Goal: Information Seeking & Learning: Find specific fact

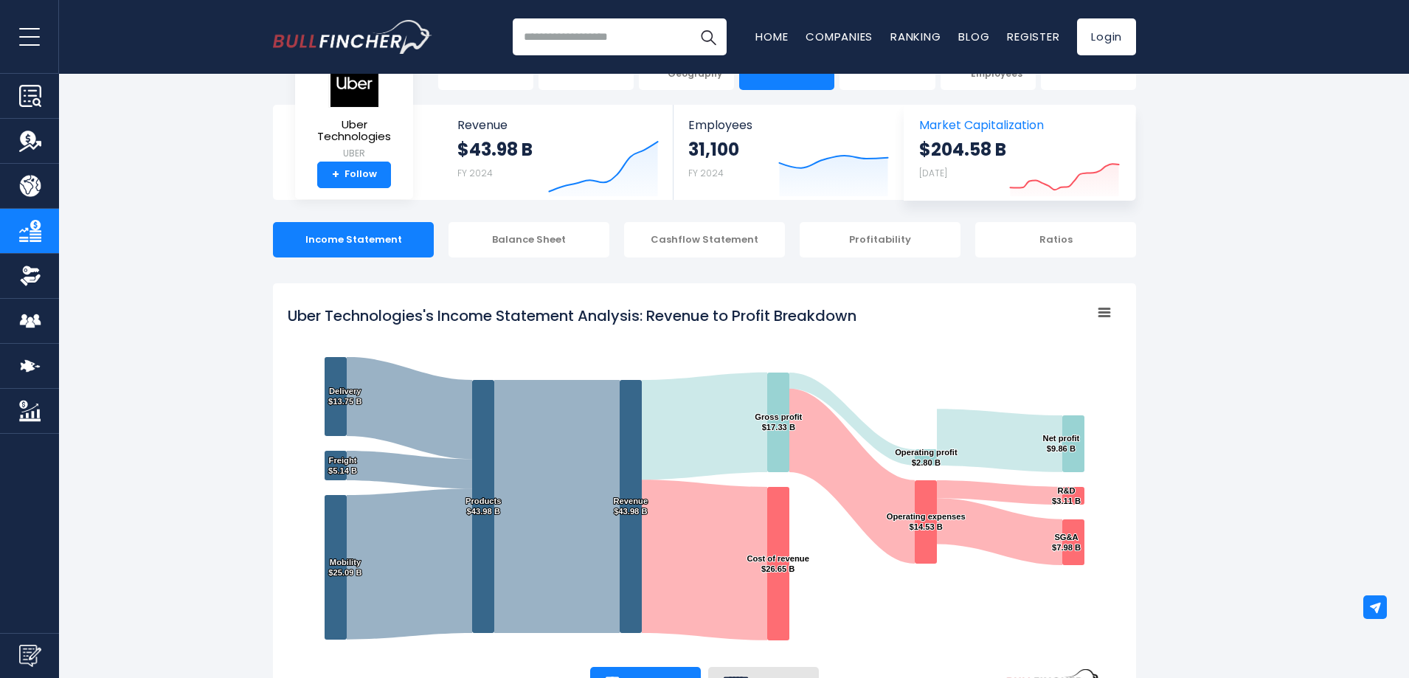
scroll to position [148, 0]
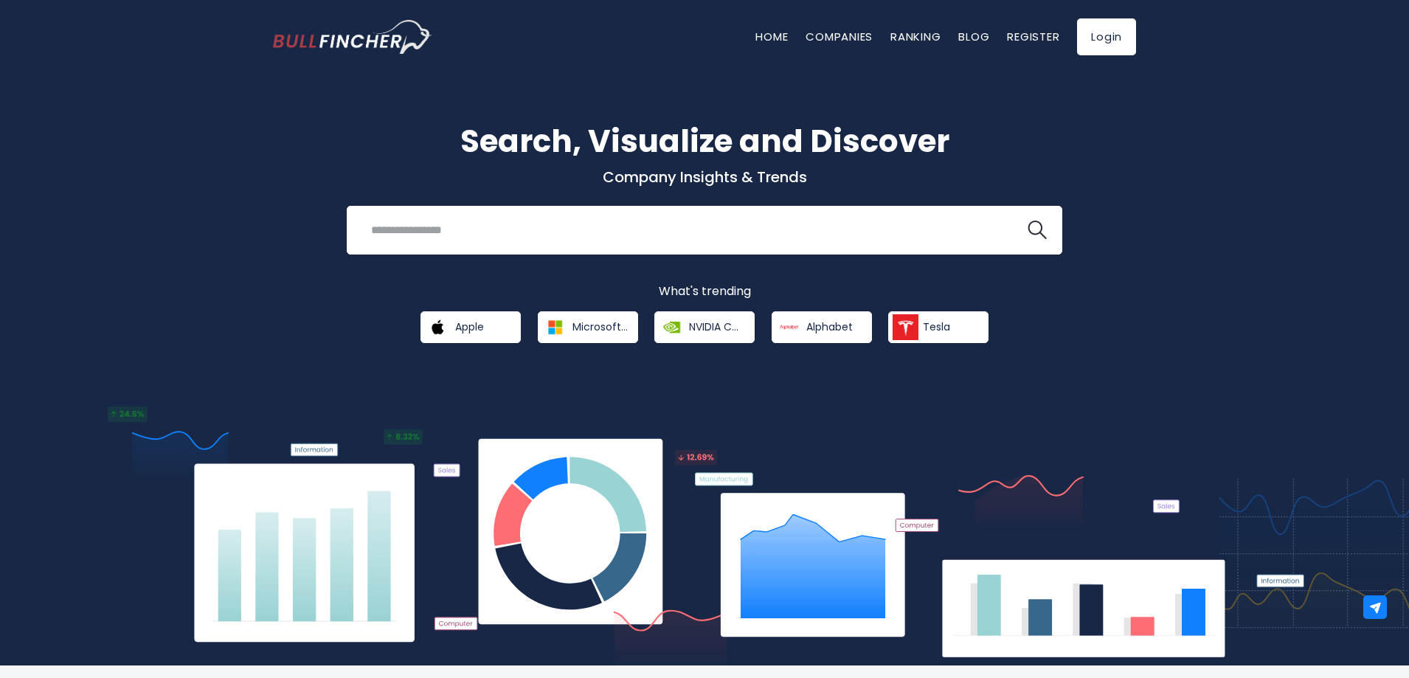
drag, startPoint x: 0, startPoint y: 0, endPoint x: 457, endPoint y: 107, distance: 469.7
click at [457, 107] on div "Search, Visualize and Discover Company Insights & Trends Recent searches Trendi…" at bounding box center [704, 359] width 1409 height 614
click at [560, 251] on div "Recent searches Trending searches Apple Overview" at bounding box center [705, 230] width 716 height 49
click at [566, 235] on input "search" at bounding box center [686, 229] width 648 height 27
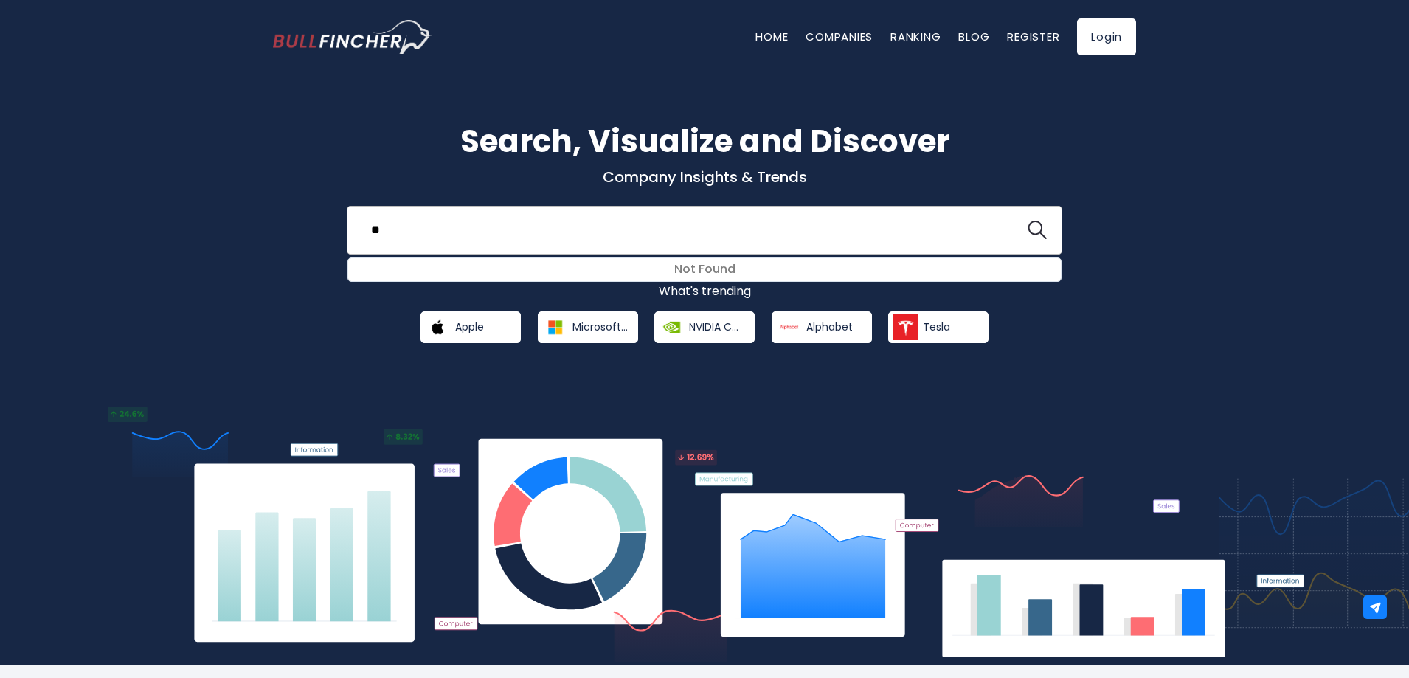
type input "*"
type input "****"
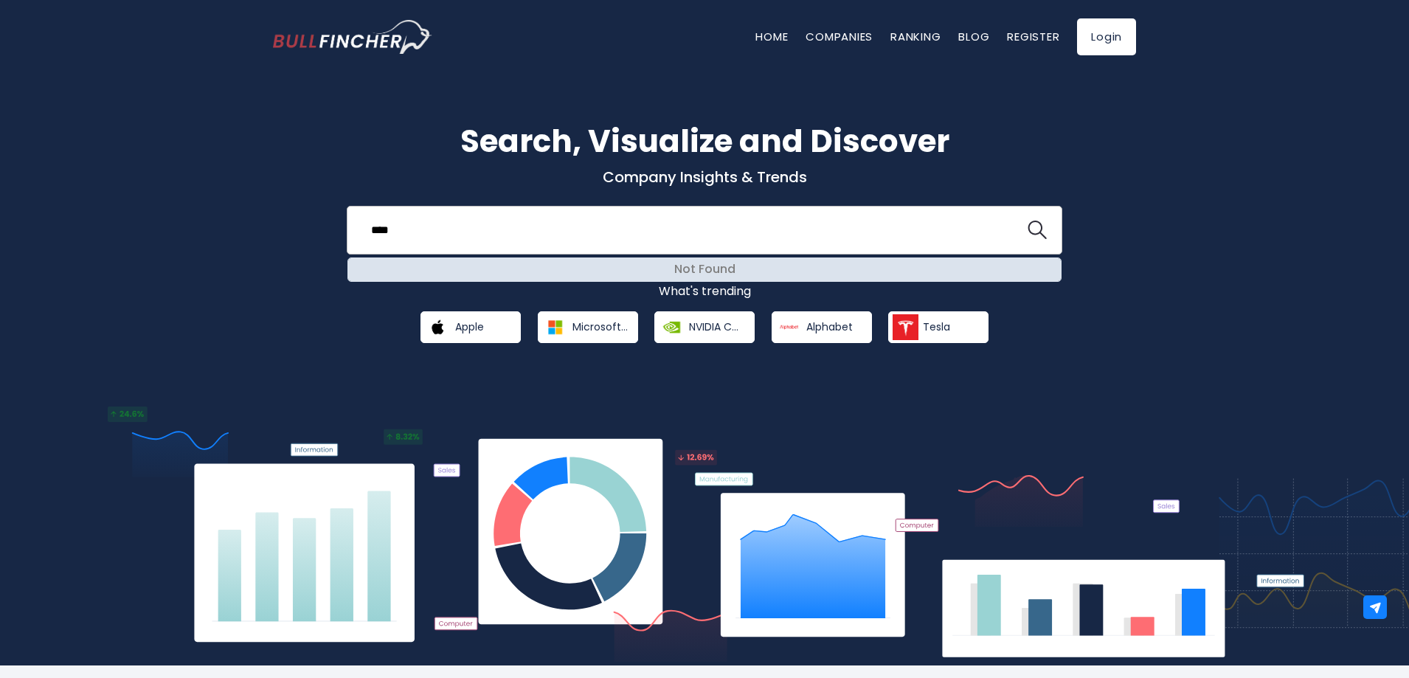
drag, startPoint x: 716, startPoint y: 293, endPoint x: 730, endPoint y: 274, distance: 23.3
click at [730, 274] on div "Search, Visualize and Discover Company Insights & Trends **** Not Found Recent …" at bounding box center [704, 230] width 885 height 225
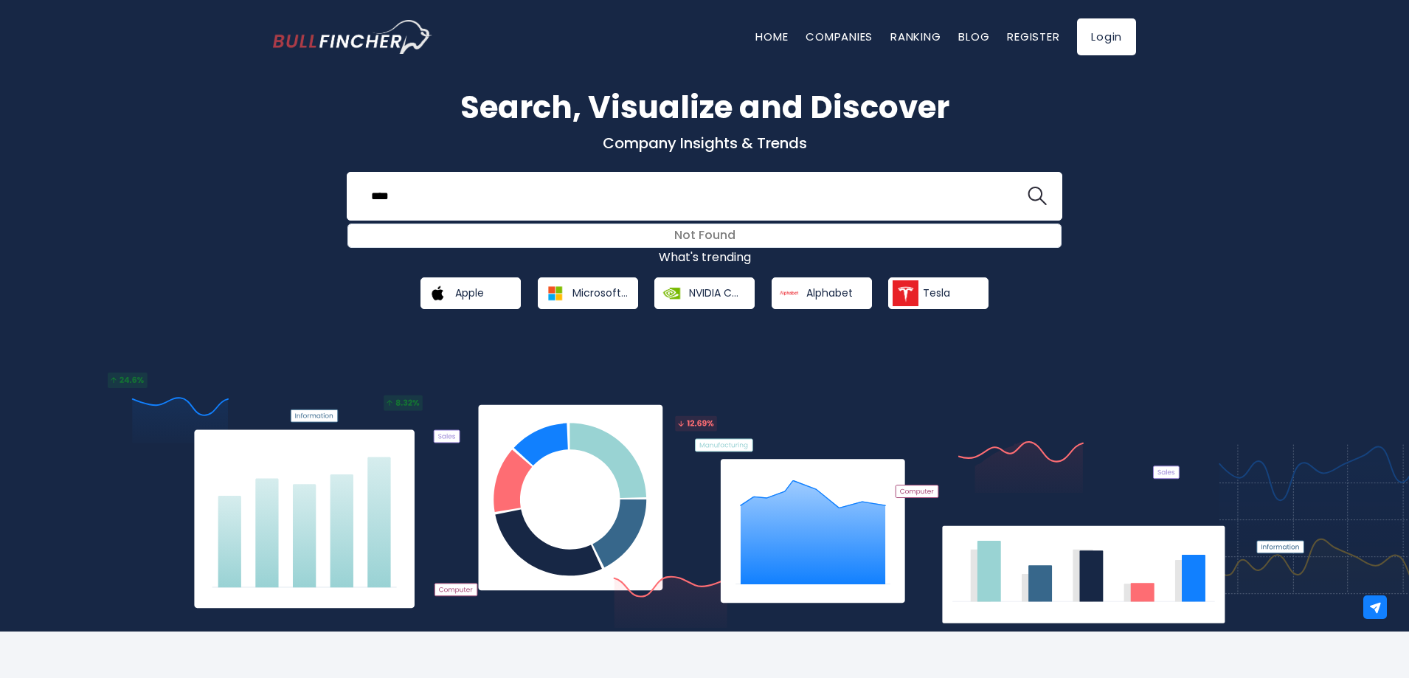
scroll to position [38, 0]
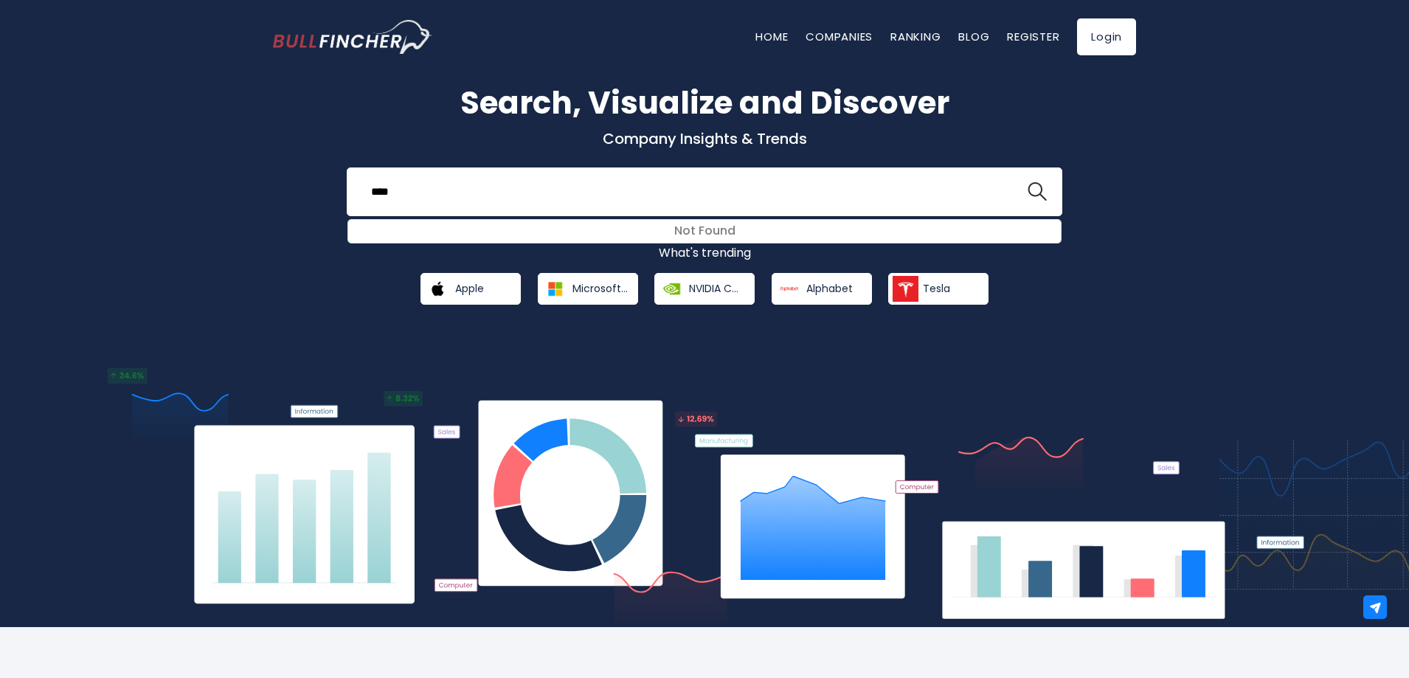
click at [700, 254] on p "What's trending" at bounding box center [704, 253] width 863 height 15
click at [551, 195] on input "****" at bounding box center [686, 191] width 648 height 27
click at [550, 195] on input "****" at bounding box center [686, 191] width 648 height 27
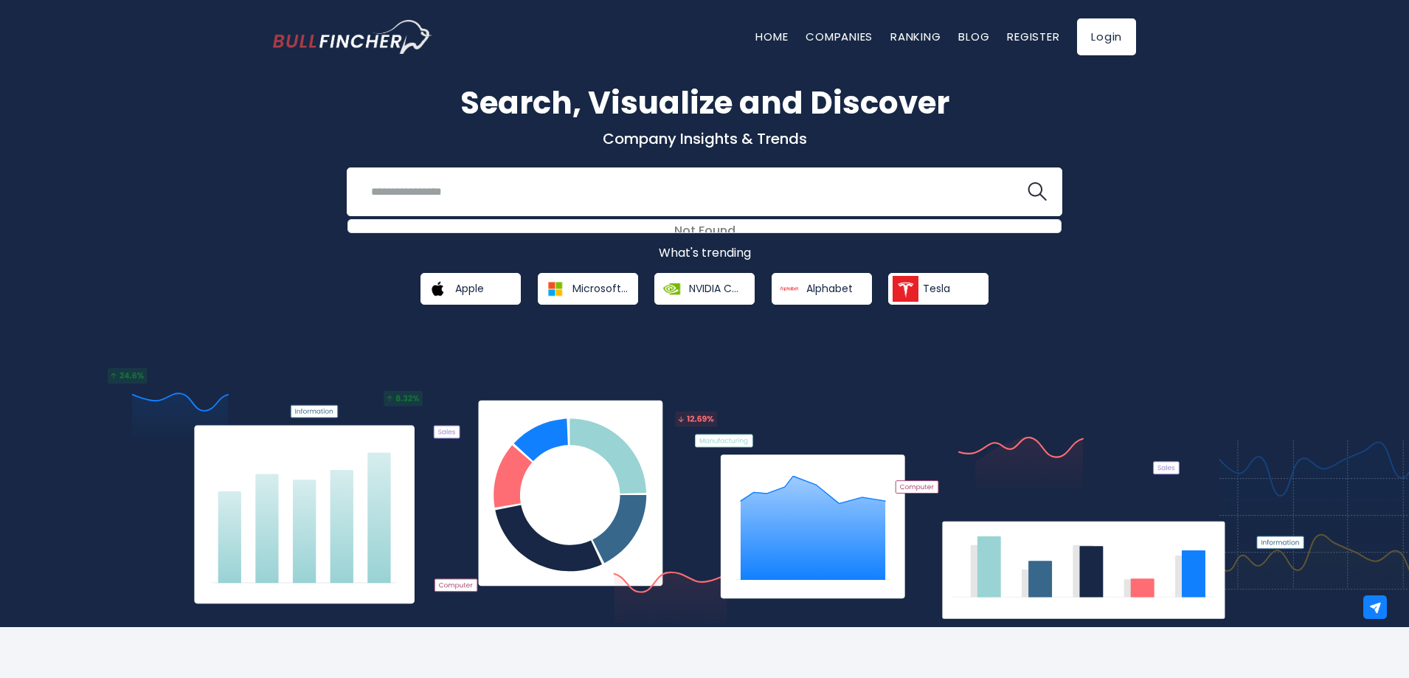
click at [361, 35] on img "Go to homepage" at bounding box center [352, 37] width 159 height 34
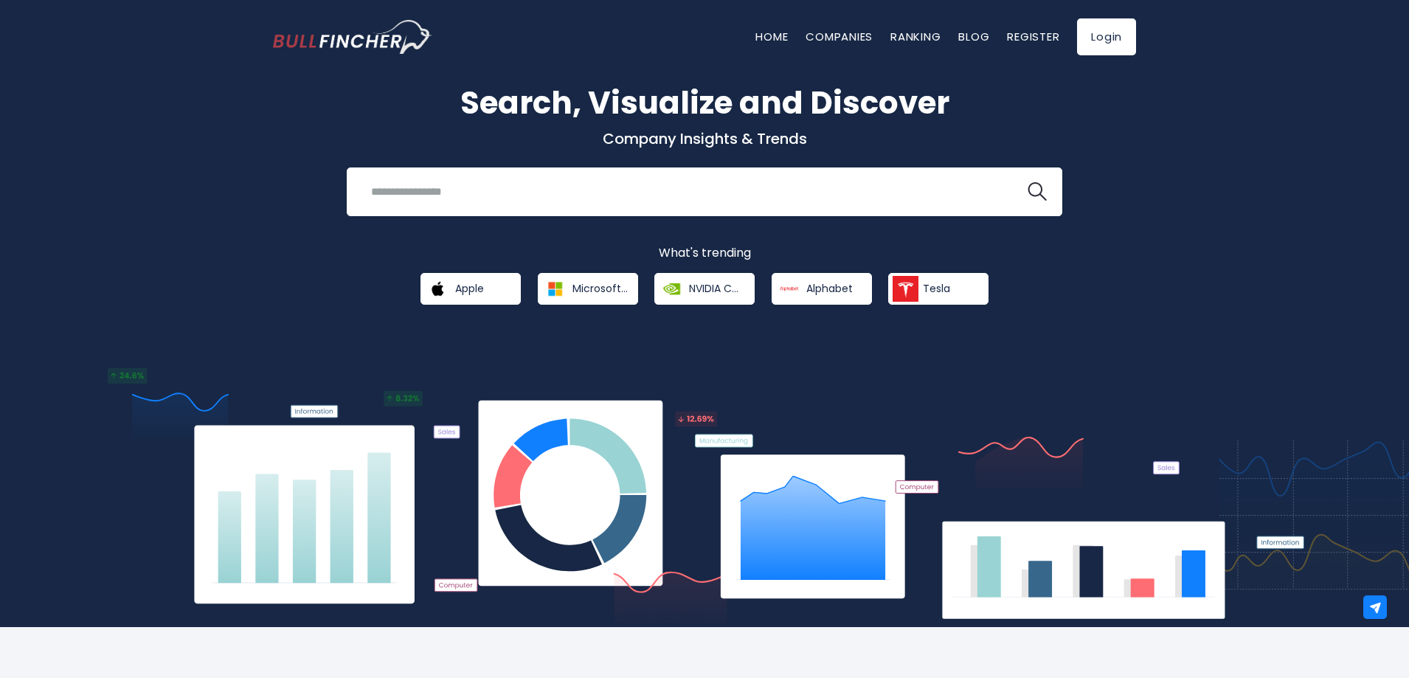
click at [356, 34] on img "Go to homepage" at bounding box center [352, 37] width 159 height 34
click at [581, 190] on input "search" at bounding box center [686, 191] width 648 height 27
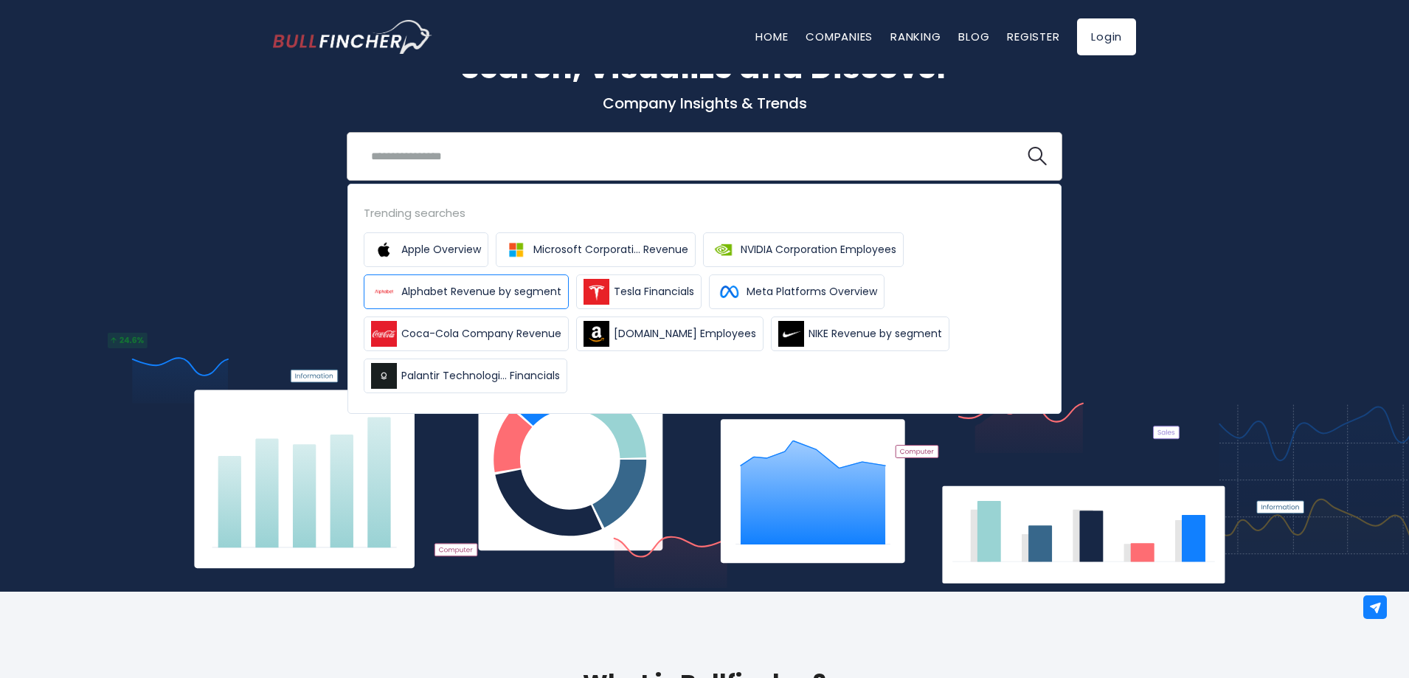
click at [423, 292] on span "Alphabet Revenue by segment" at bounding box center [481, 291] width 160 height 15
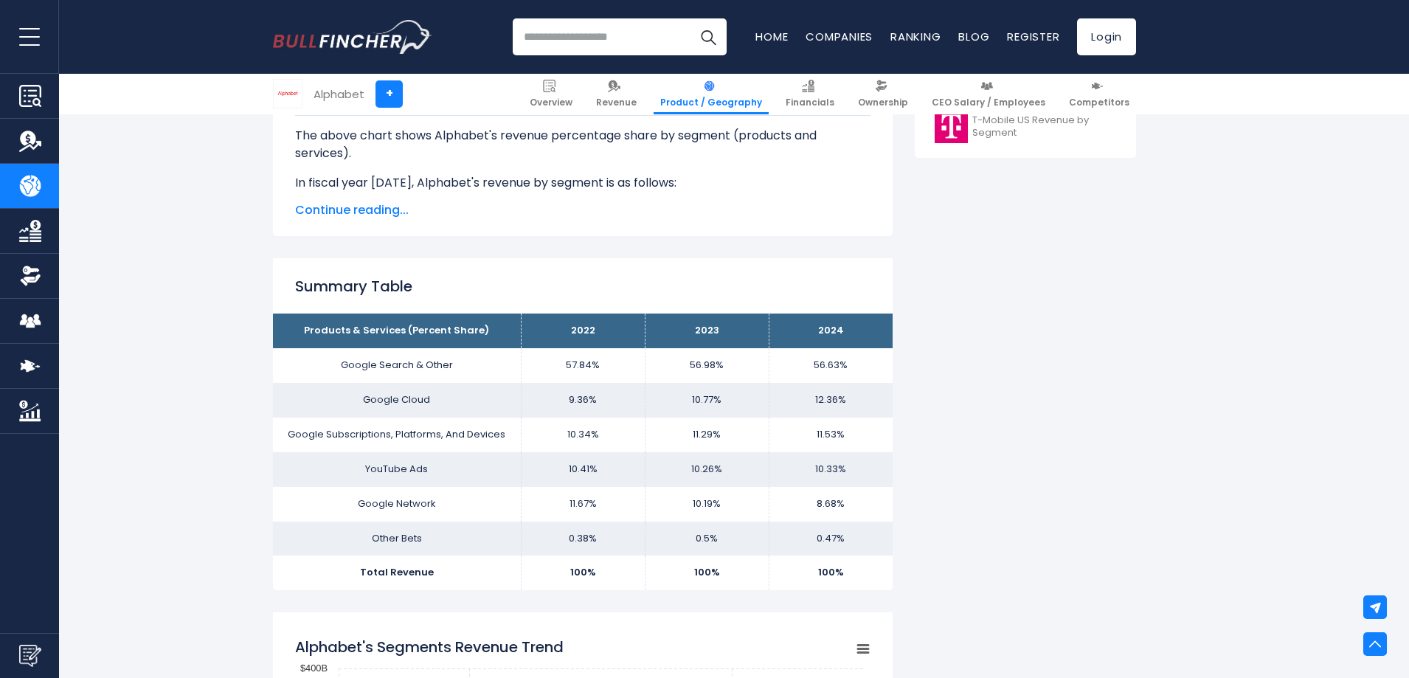
scroll to position [788, 0]
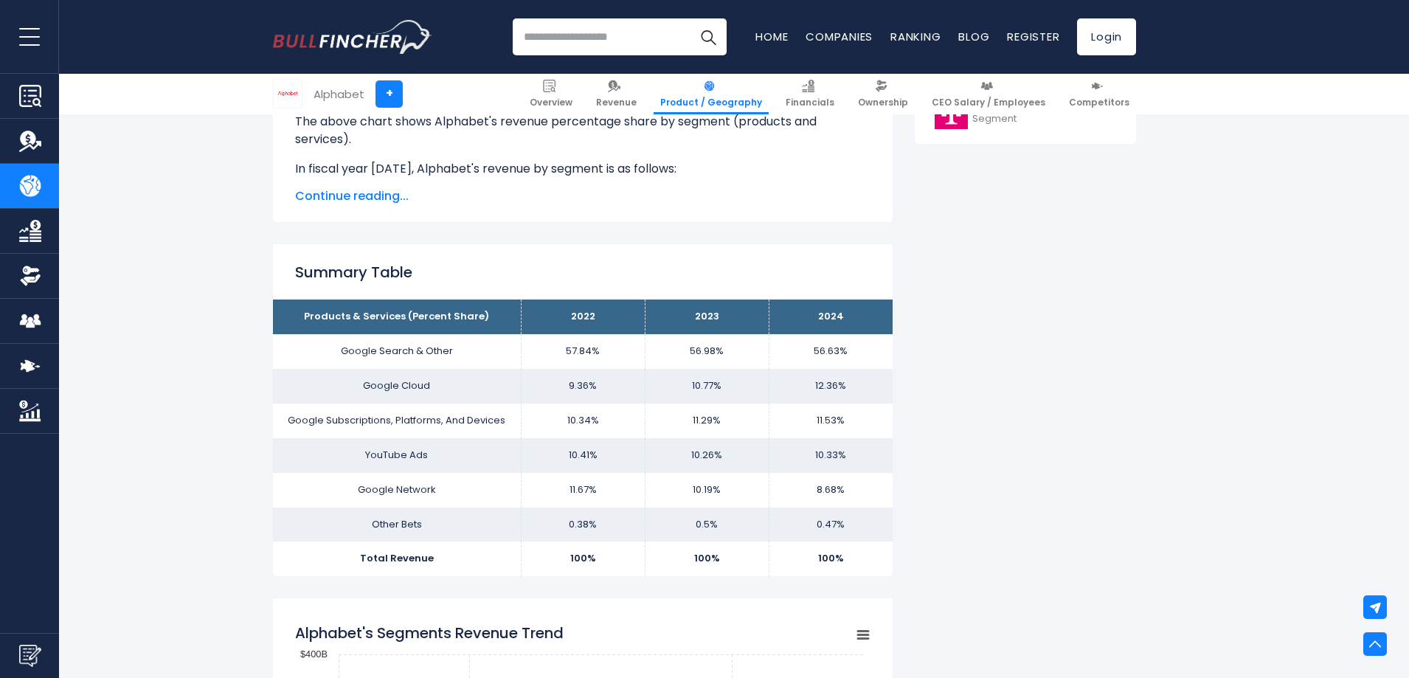
drag, startPoint x: 844, startPoint y: 356, endPoint x: 848, endPoint y: 370, distance: 15.2
click at [848, 370] on tbody "Products & Services (Percent Share) 2022 2023 2024 Google Search & Other 57.84%…" at bounding box center [583, 438] width 620 height 277
drag, startPoint x: 814, startPoint y: 382, endPoint x: 882, endPoint y: 380, distance: 67.2
click at [882, 380] on td "12.36%" at bounding box center [831, 386] width 124 height 35
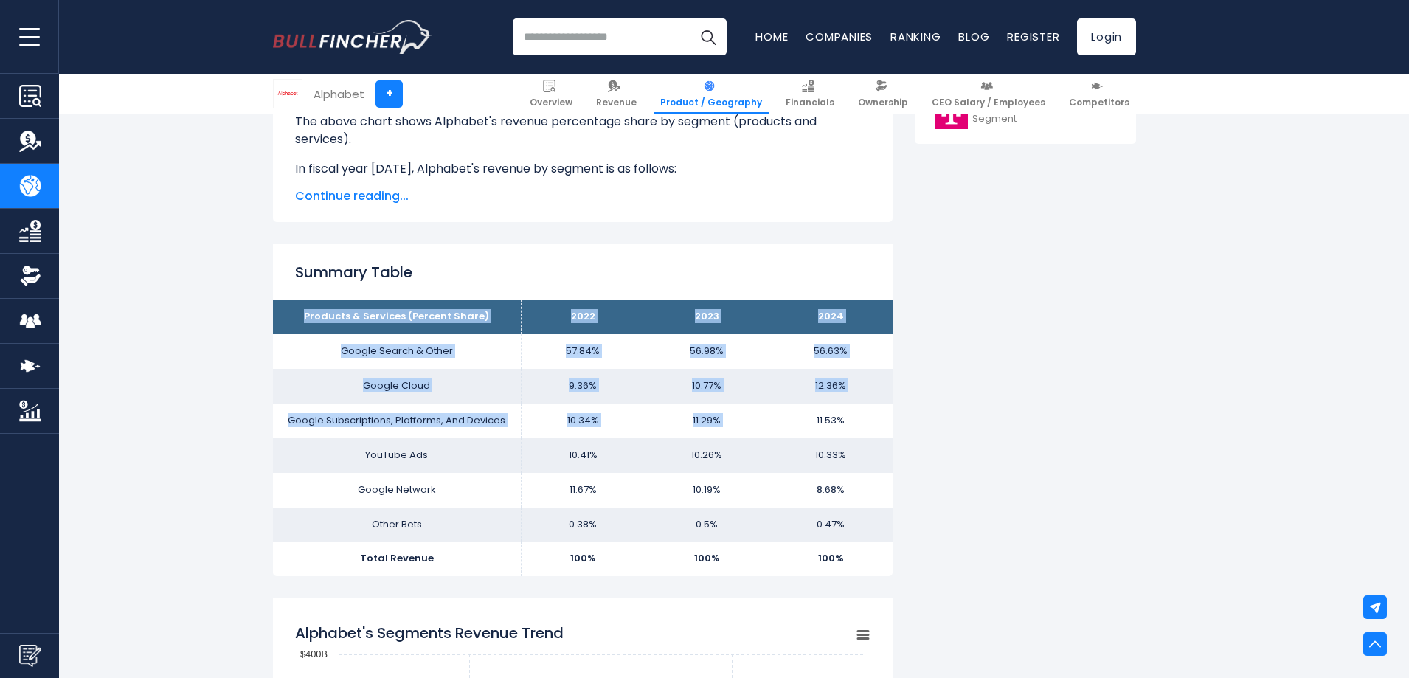
drag, startPoint x: 814, startPoint y: 428, endPoint x: 915, endPoint y: 404, distance: 104.0
click at [835, 460] on td "10.33%" at bounding box center [831, 455] width 124 height 35
click at [877, 453] on td "10.33%" at bounding box center [831, 455] width 124 height 35
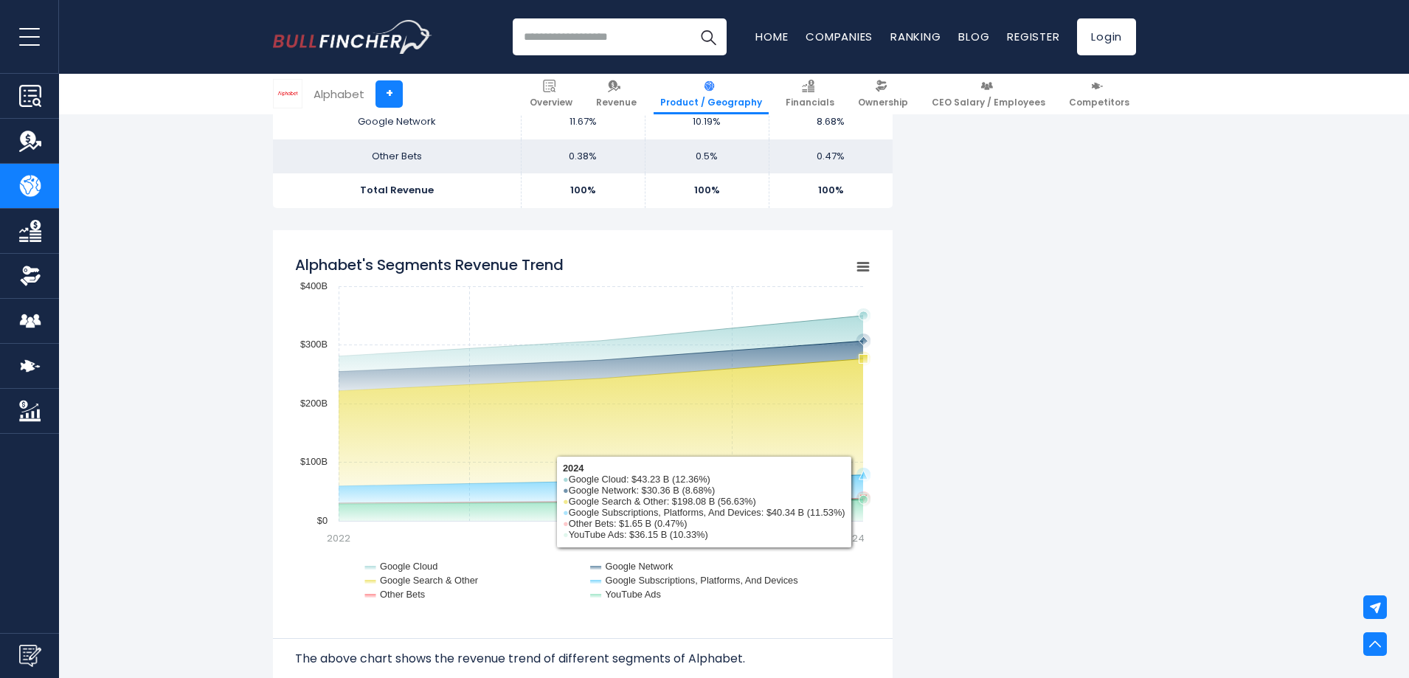
scroll to position [1157, 0]
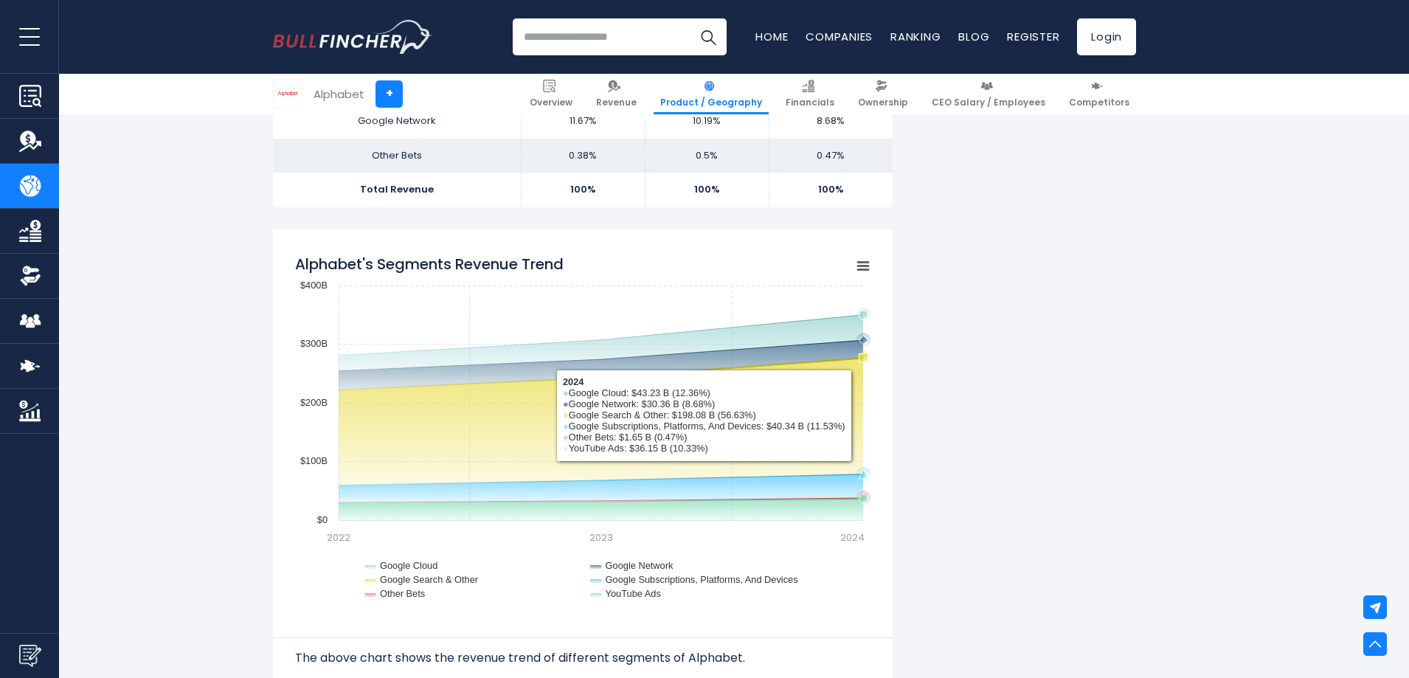
click at [824, 407] on rect "Alphabet's Segments Revenue Trend" at bounding box center [582, 430] width 575 height 369
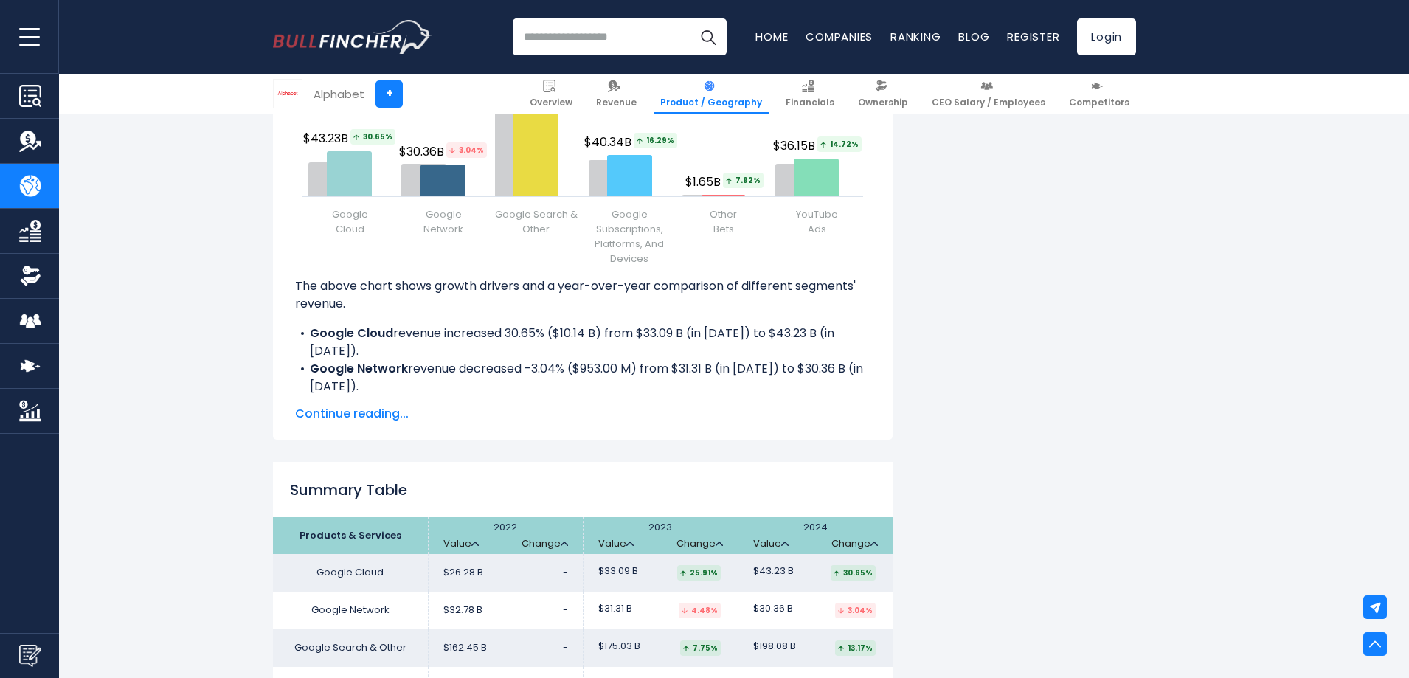
scroll to position [2263, 0]
